Goal: Task Accomplishment & Management: Use online tool/utility

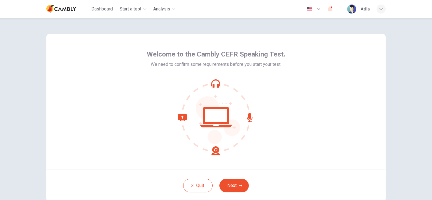
click at [233, 152] on icon at bounding box center [216, 117] width 76 height 76
click at [233, 187] on button "Next" at bounding box center [233, 186] width 29 height 14
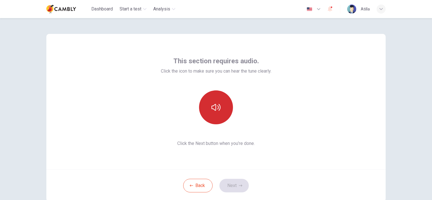
click at [214, 108] on icon "button" at bounding box center [215, 107] width 9 height 9
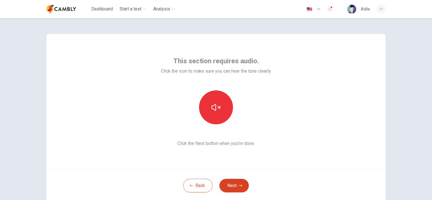
click at [232, 188] on button "Next" at bounding box center [233, 186] width 29 height 14
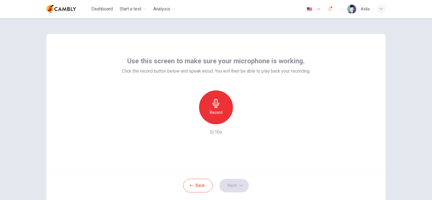
click at [214, 106] on icon "button" at bounding box center [215, 103] width 6 height 9
click at [212, 107] on icon "button" at bounding box center [215, 103] width 9 height 9
click at [241, 119] on icon "button" at bounding box center [242, 120] width 6 height 6
click at [228, 186] on button "Next" at bounding box center [233, 186] width 29 height 14
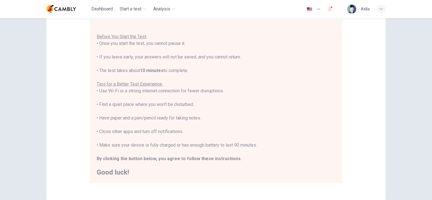
scroll to position [56, 0]
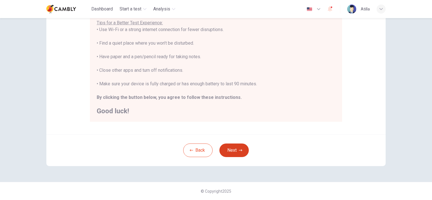
click at [233, 153] on button "Next" at bounding box center [233, 150] width 29 height 14
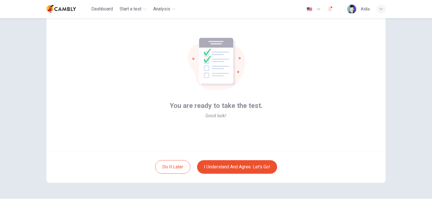
scroll to position [35, 0]
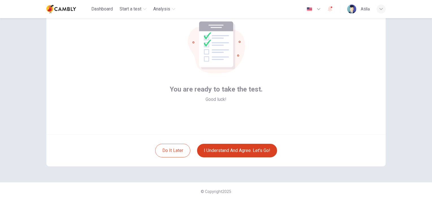
click at [229, 151] on button "I understand and agree. Let’s go!" at bounding box center [237, 151] width 80 height 14
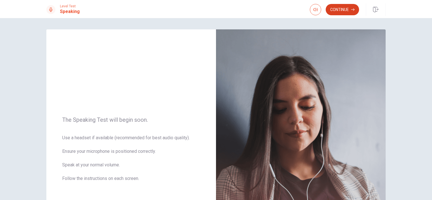
click at [344, 10] on button "Continue" at bounding box center [341, 9] width 33 height 11
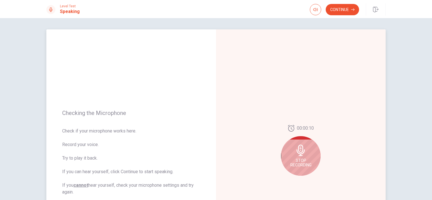
click at [307, 160] on span "Stop Recording" at bounding box center [300, 162] width 21 height 9
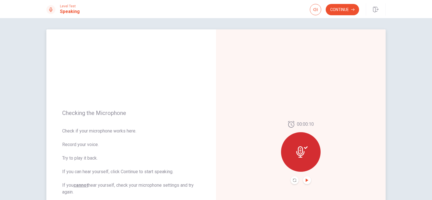
click at [306, 181] on icon "Play Audio" at bounding box center [306, 180] width 3 height 3
click at [305, 181] on icon "Pause Audio" at bounding box center [306, 180] width 3 height 3
click at [347, 7] on button "Continue" at bounding box center [341, 9] width 33 height 11
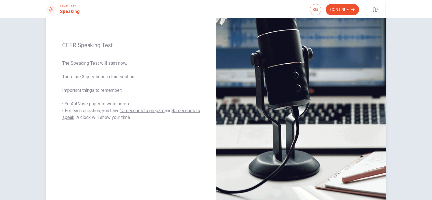
scroll to position [20, 0]
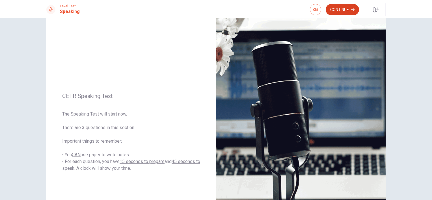
click at [350, 9] on button "Continue" at bounding box center [341, 9] width 33 height 11
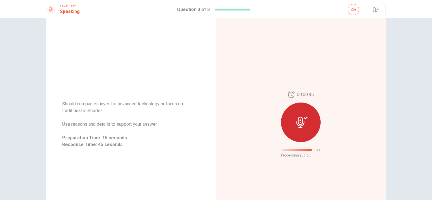
scroll to position [6, 0]
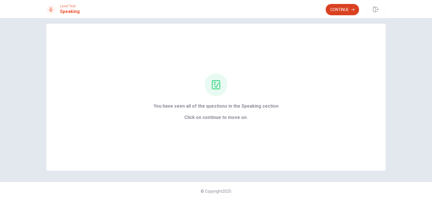
click at [329, 7] on button "Continue" at bounding box center [341, 9] width 33 height 11
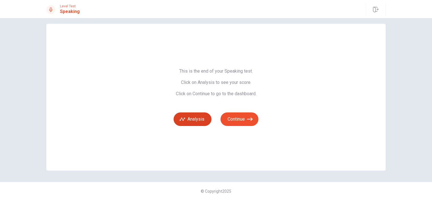
click at [179, 119] on icon "button" at bounding box center [182, 119] width 6 height 6
